Goal: Information Seeking & Learning: Understand process/instructions

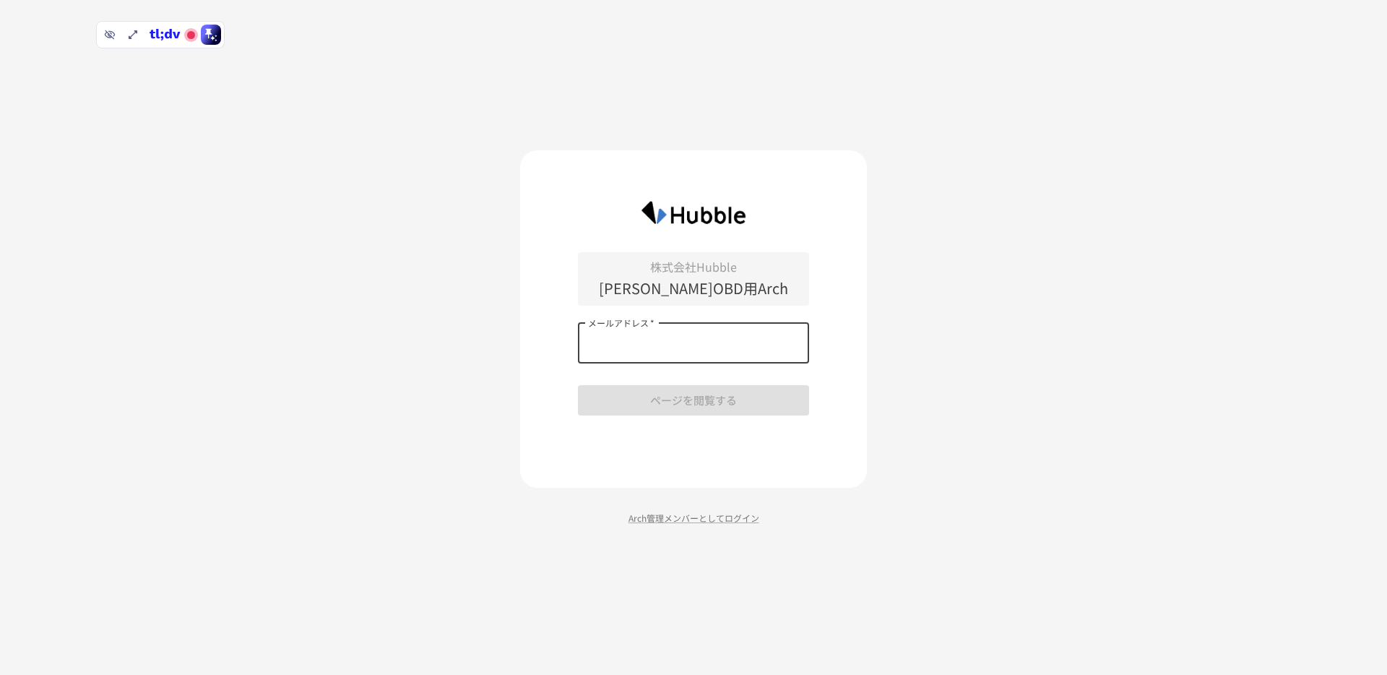
click at [683, 350] on input "メールアドレス   *" at bounding box center [693, 343] width 231 height 40
click at [0, 674] on com-1password-button at bounding box center [0, 675] width 0 height 0
click at [705, 351] on input "メールアドレス   *" at bounding box center [693, 343] width 231 height 40
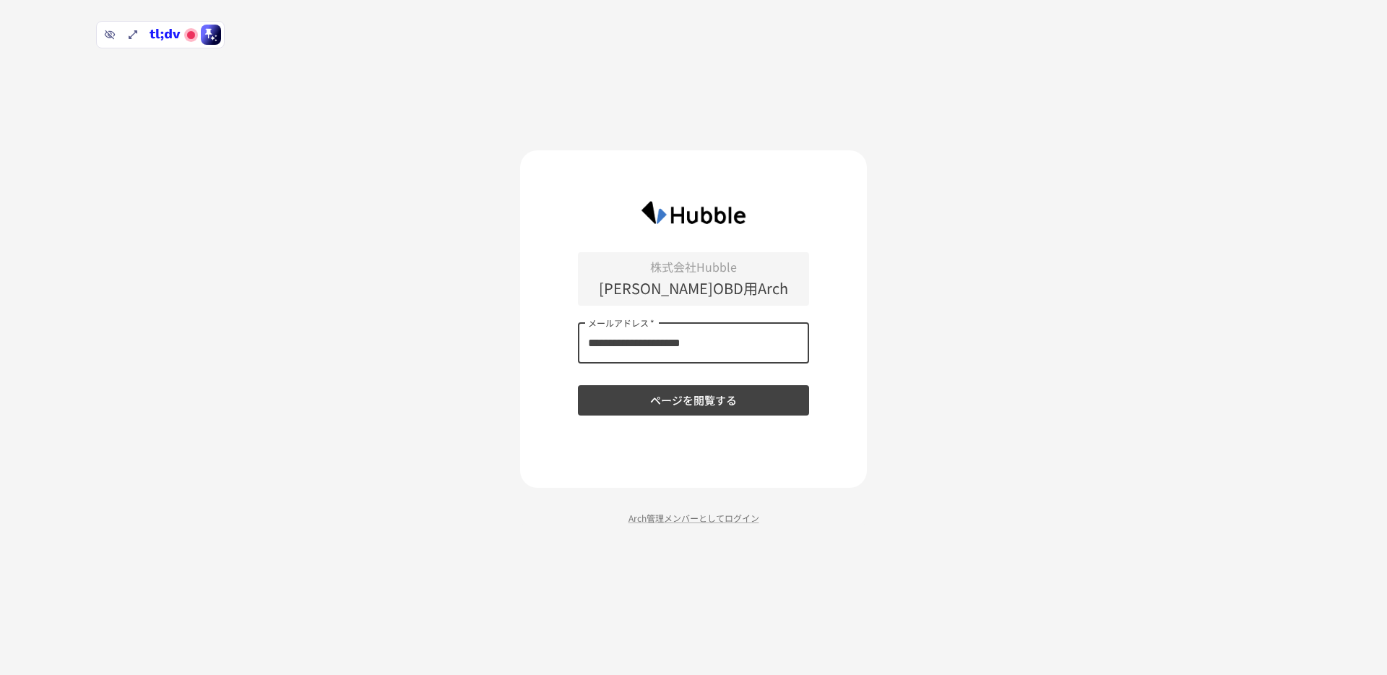
type input "**********"
click at [578, 385] on button "ページを閲覧する" at bounding box center [693, 400] width 231 height 30
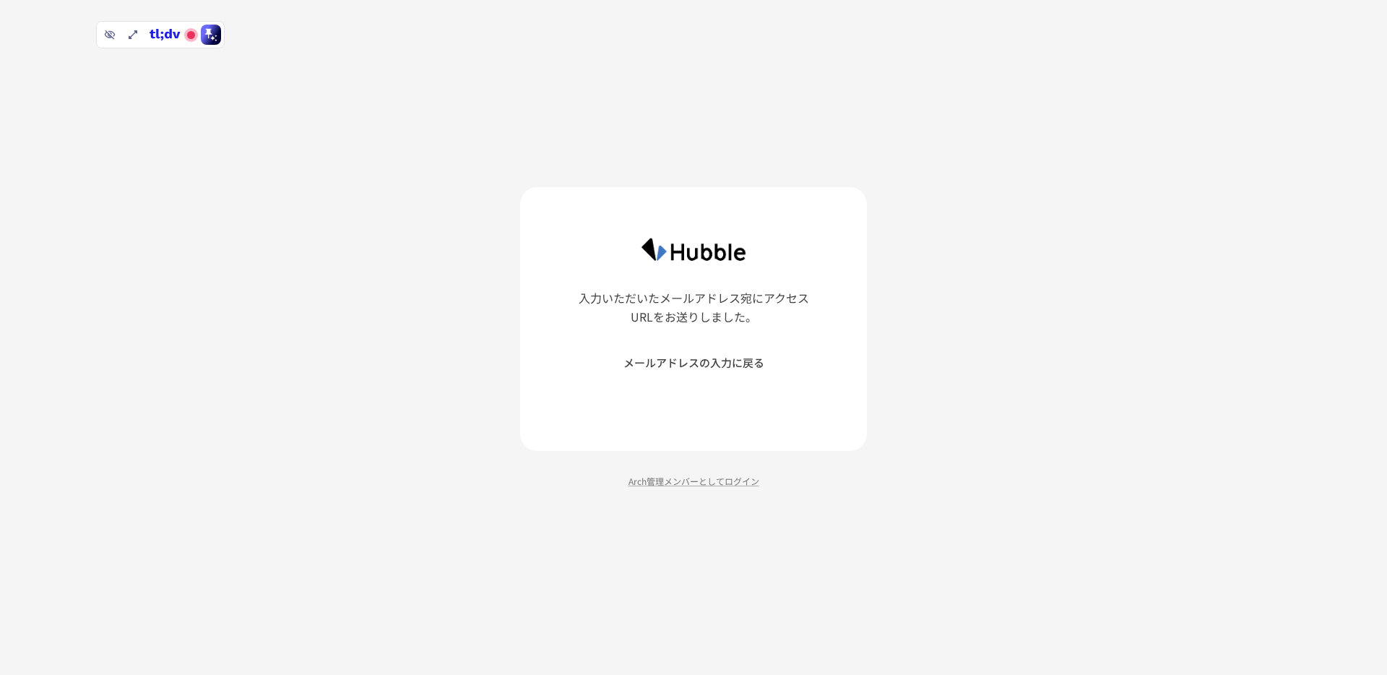
click at [705, 351] on button "メールアドレスの入力に戻る" at bounding box center [693, 362] width 231 height 30
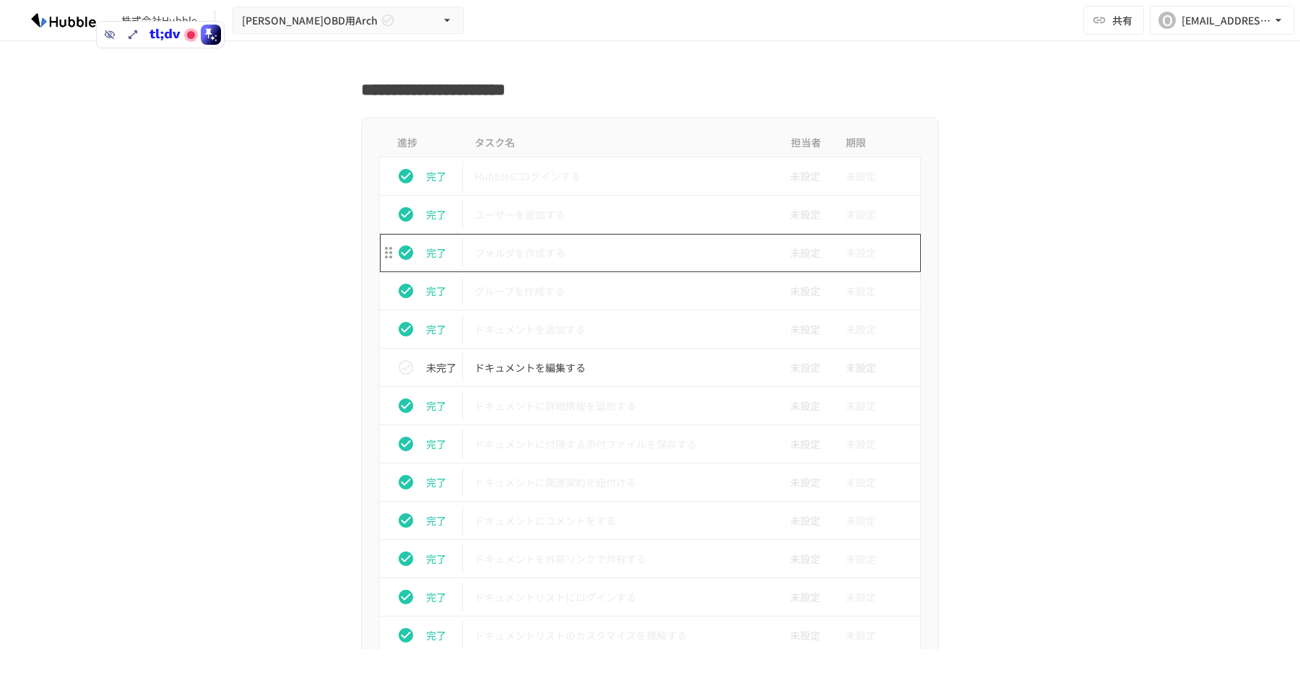
scroll to position [460, 0]
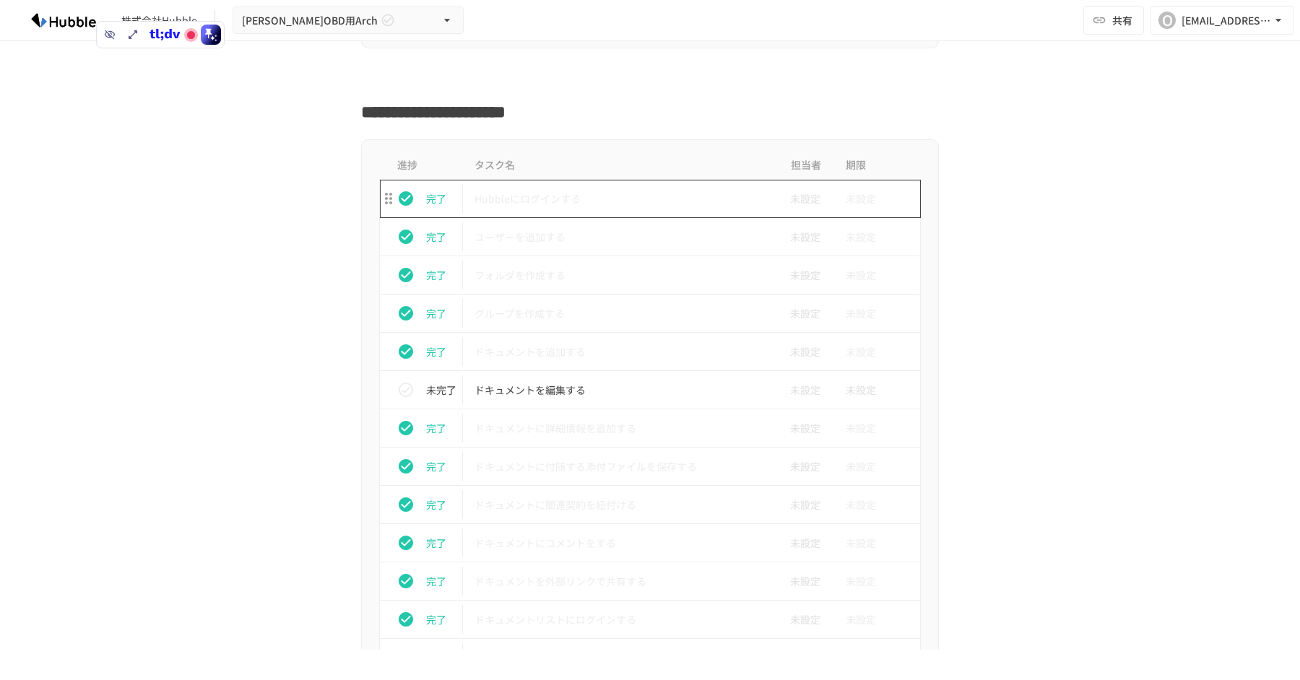
click at [626, 209] on td "Hubbleにログインする" at bounding box center [620, 199] width 314 height 38
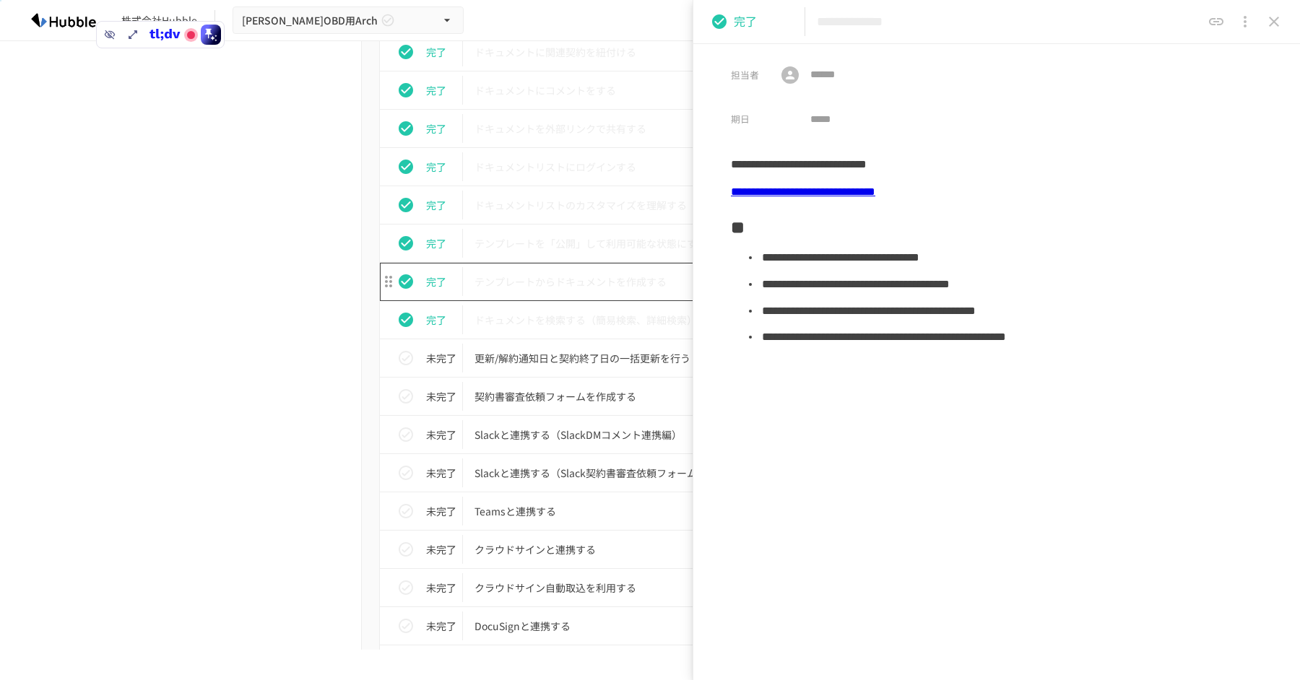
scroll to position [915, 0]
click at [622, 276] on p "テンプレートからドキュメントを作成する" at bounding box center [620, 280] width 290 height 18
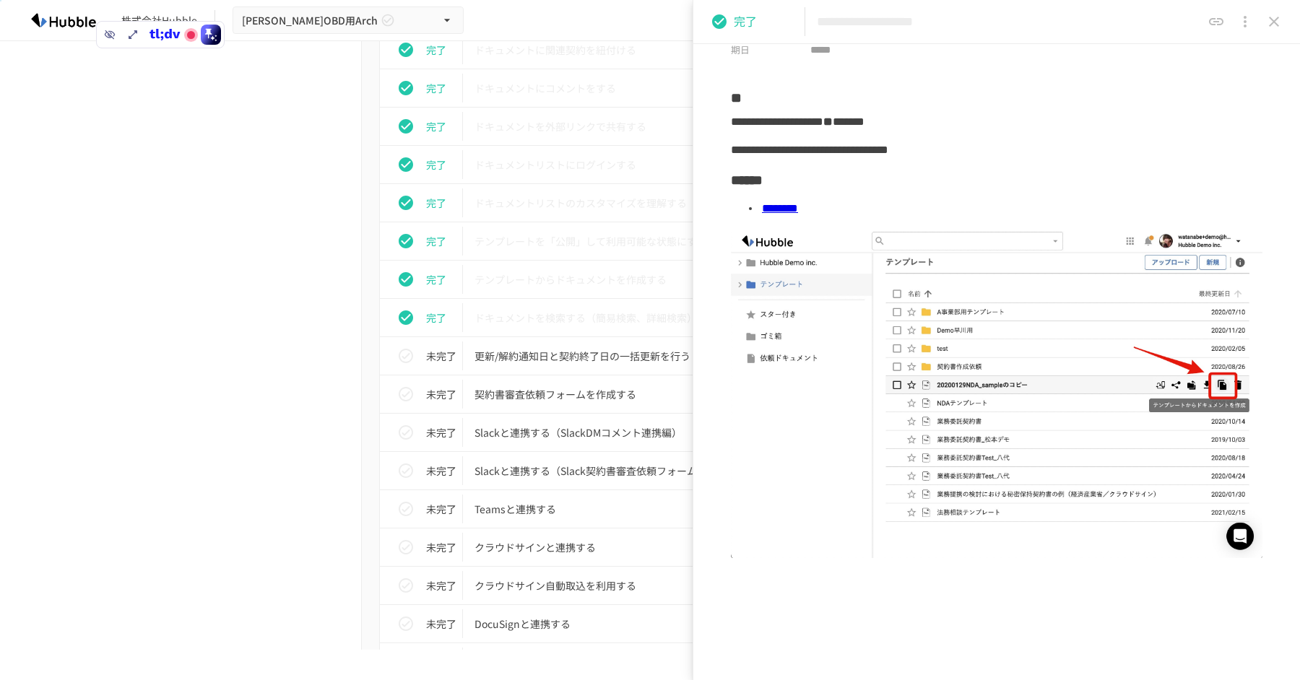
scroll to position [62, 0]
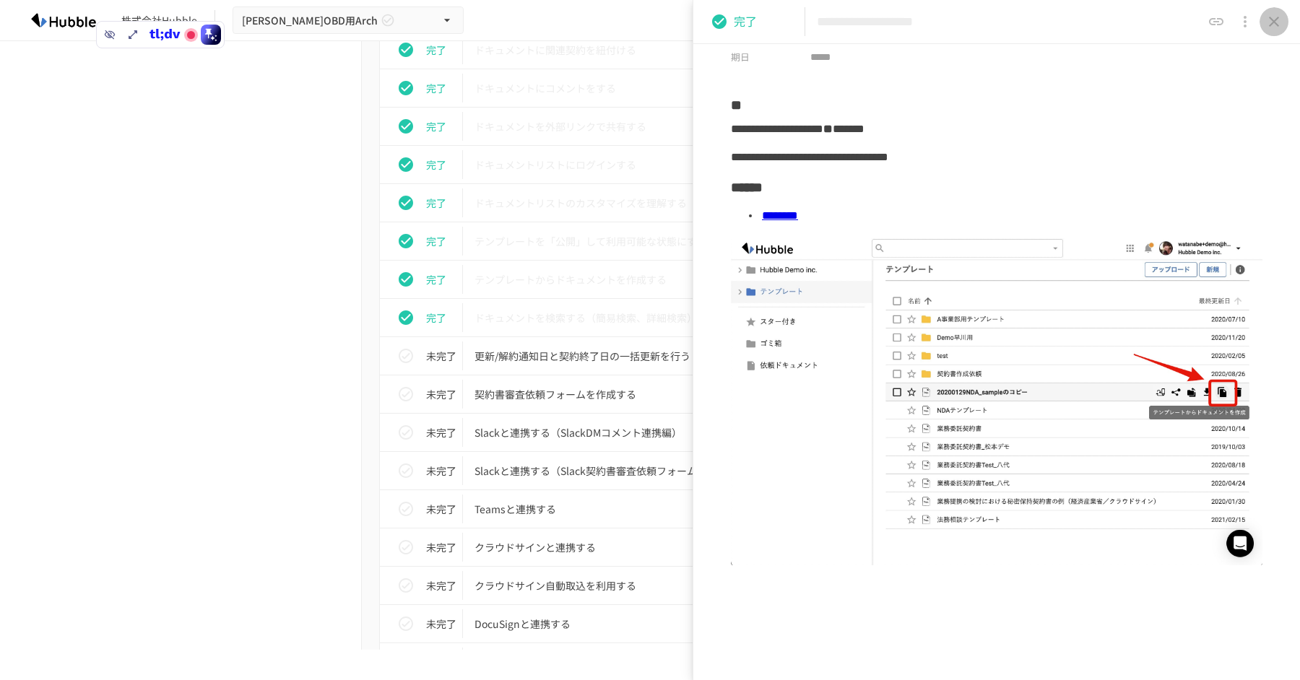
click at [1269, 22] on icon "close drawer" at bounding box center [1274, 21] width 17 height 17
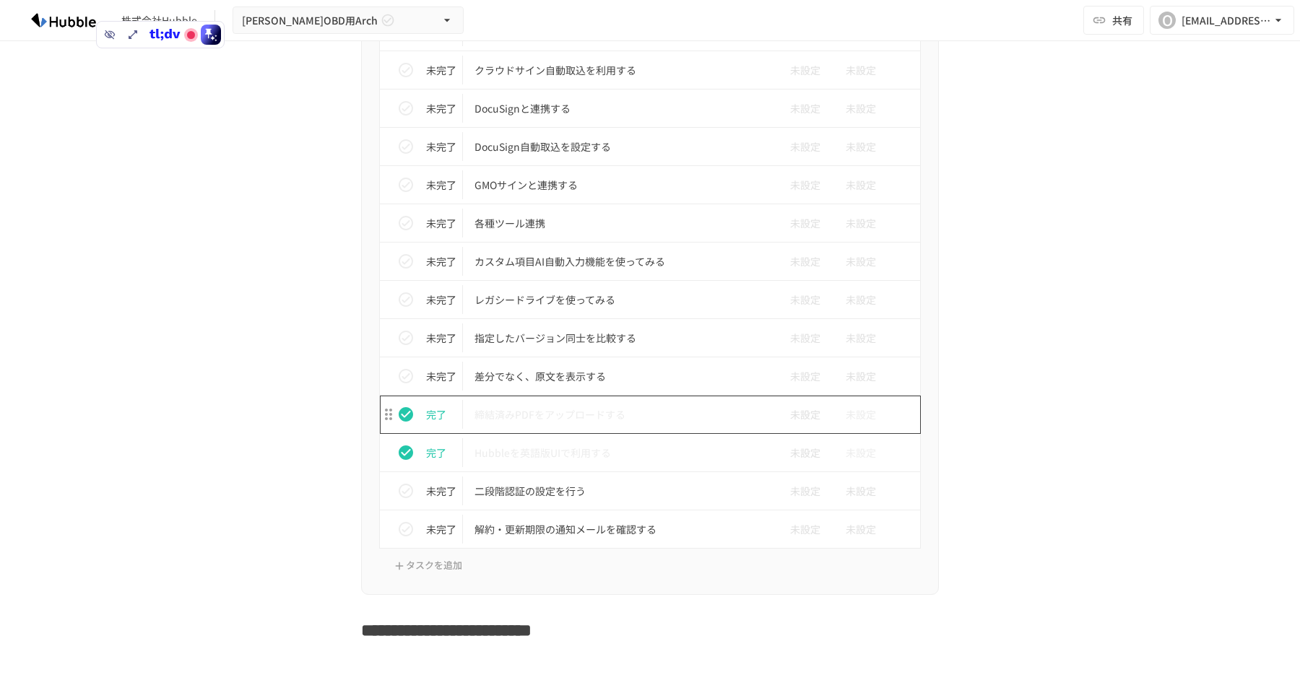
scroll to position [1403, 0]
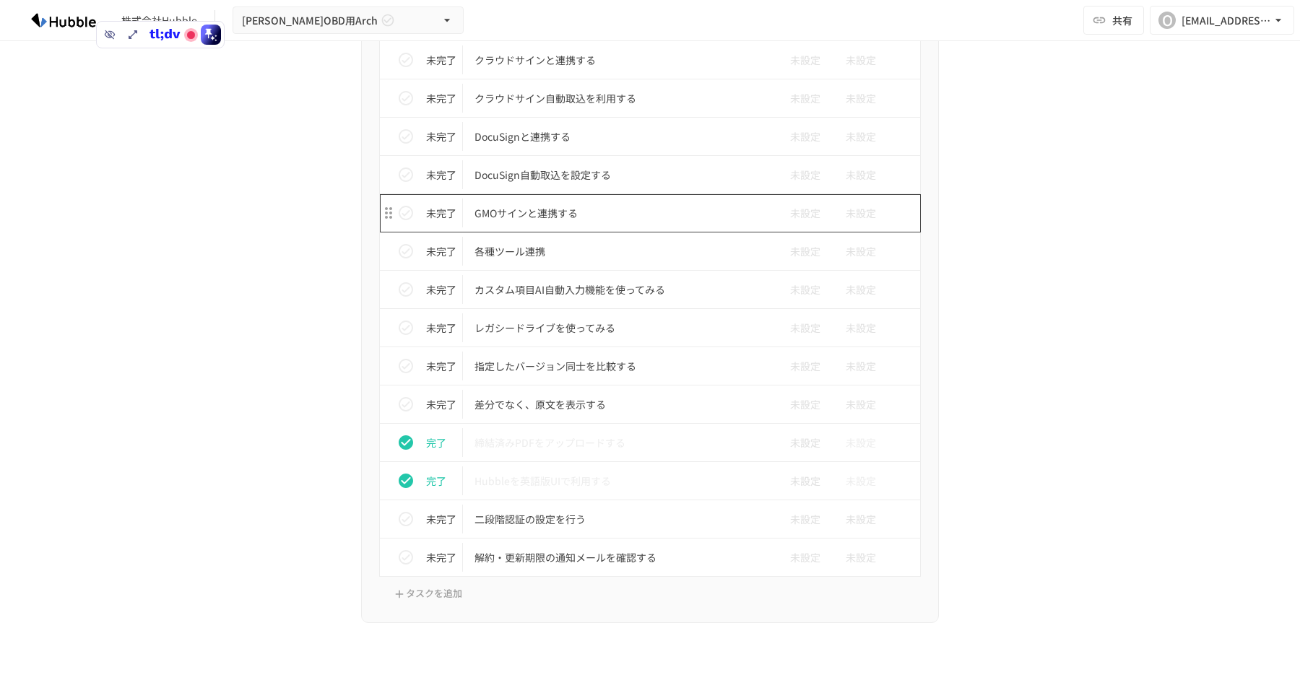
click at [617, 217] on p "GMOサインと連携する" at bounding box center [620, 213] width 290 height 18
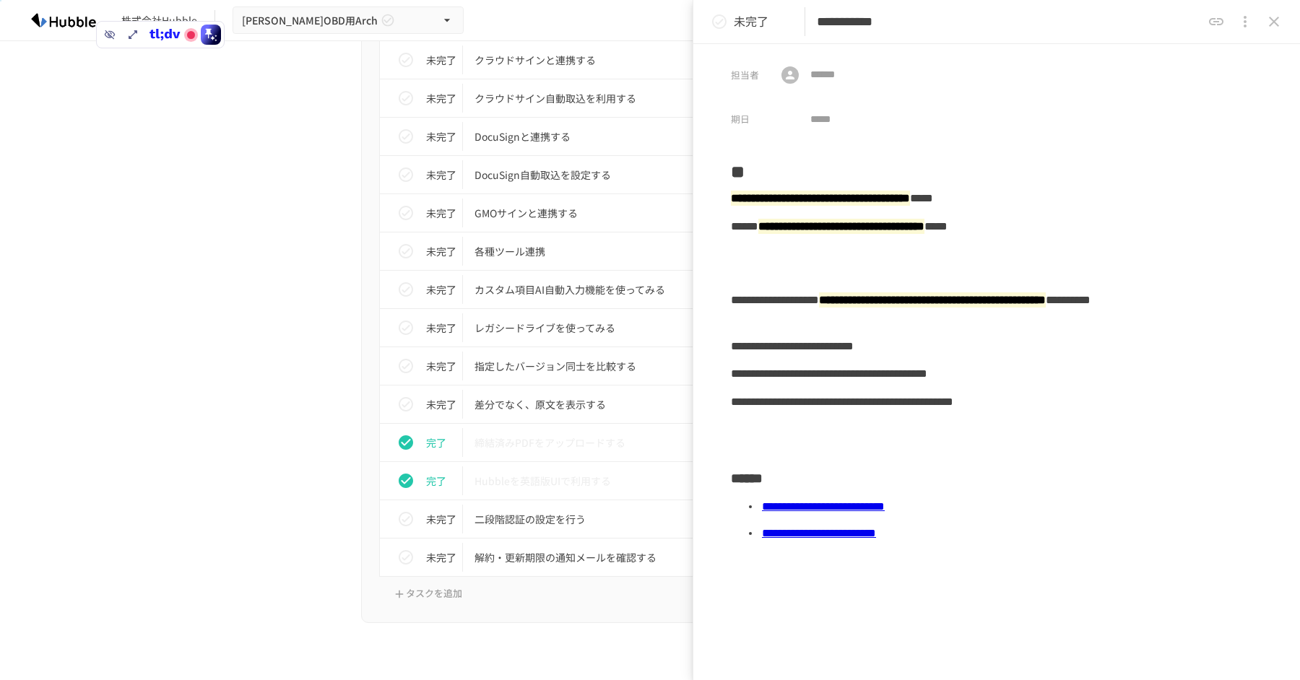
click at [1275, 27] on icon "close drawer" at bounding box center [1274, 21] width 17 height 17
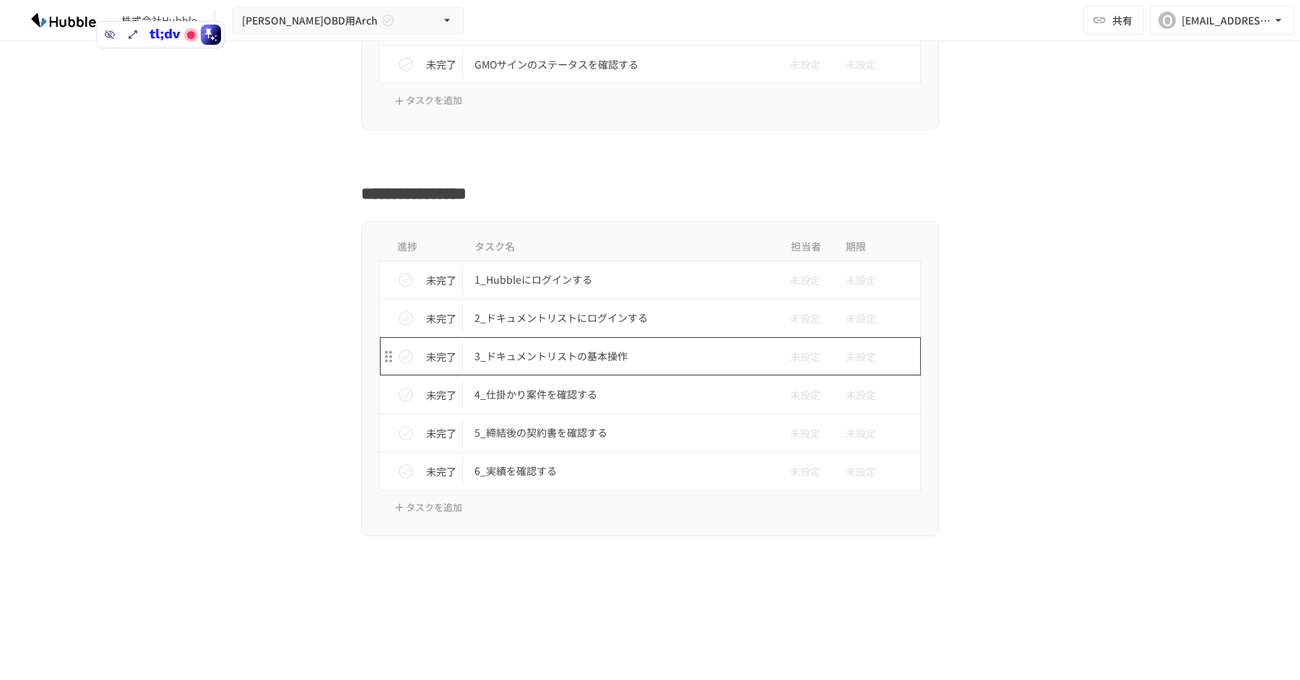
scroll to position [5374, 0]
click at [725, 313] on p "2_ドキュメントリストにログインする" at bounding box center [620, 320] width 290 height 18
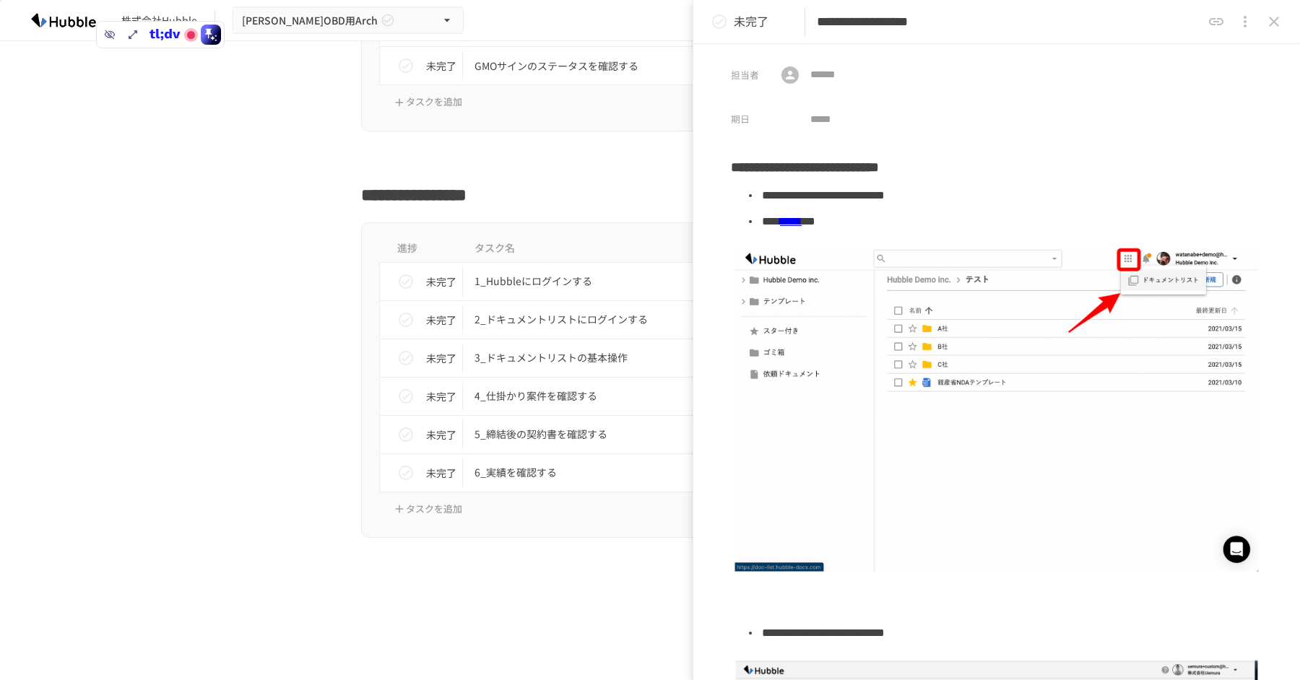
click at [1262, 23] on button "close drawer" at bounding box center [1274, 21] width 29 height 29
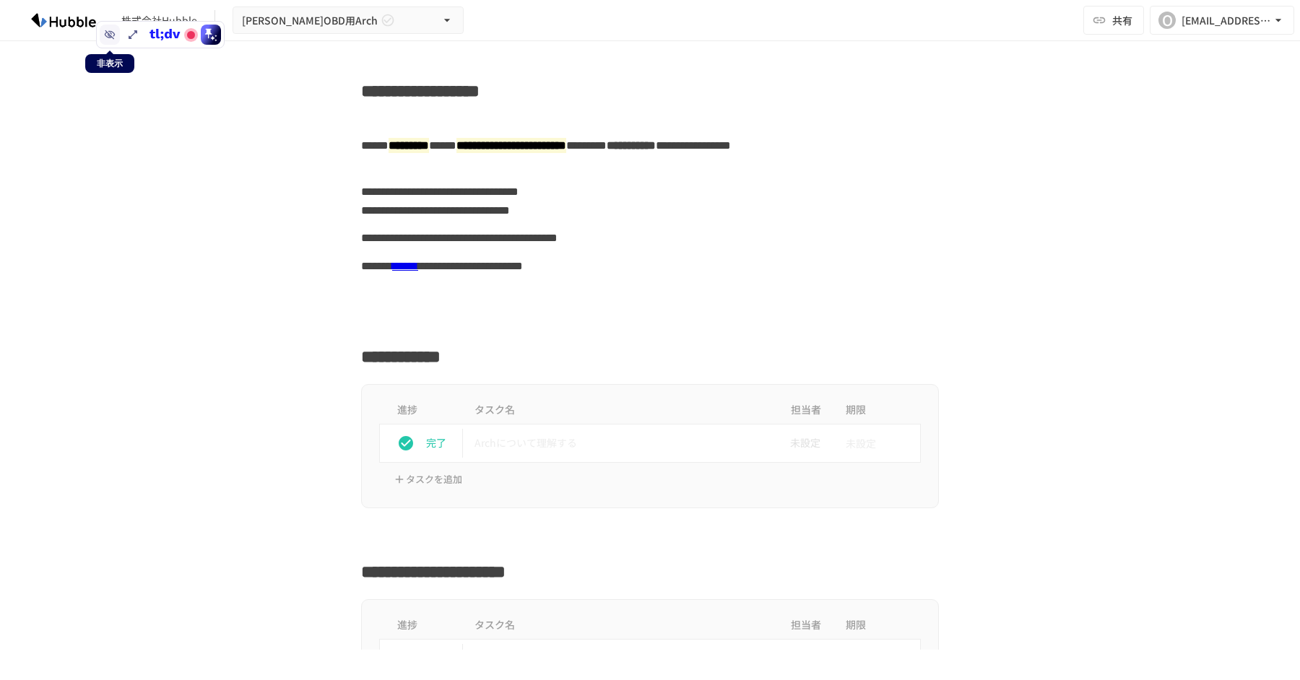
click at [113, 38] on icon at bounding box center [110, 34] width 11 height 9
